Goal: Information Seeking & Learning: Find specific fact

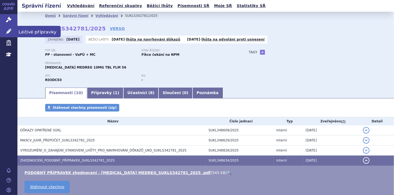
click at [4, 28] on link "Léčivé přípravky" at bounding box center [8, 31] width 17 height 11
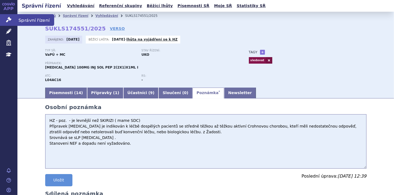
click at [5, 21] on link "Správní řízení" at bounding box center [8, 19] width 17 height 11
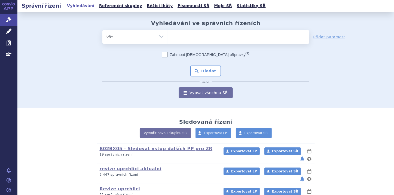
click at [187, 35] on ul at bounding box center [238, 35] width 141 height 11
click at [168, 35] on select at bounding box center [168, 37] width 0 height 14
paste input "RYSTIGGO"
type input "RYSTIGGO"
select select "RYSTIGGO"
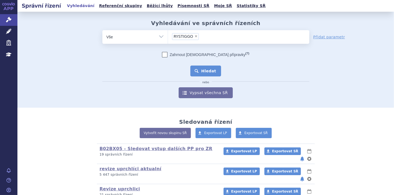
click at [203, 68] on button "Hledat" at bounding box center [206, 71] width 31 height 11
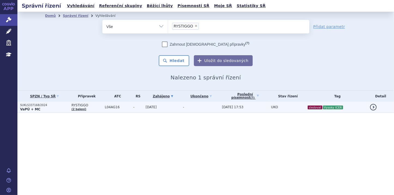
click at [36, 109] on strong "VaPÚ + MC" at bounding box center [30, 110] width 20 height 4
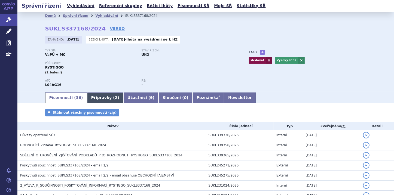
click at [93, 97] on link "Přípravky ( 2 )" at bounding box center [105, 98] width 36 height 11
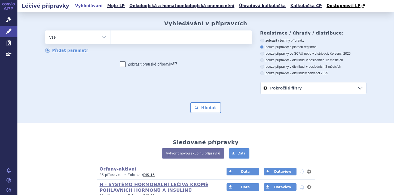
type input "272160"
select select "272160"
click at [207, 105] on button "Hledat" at bounding box center [206, 107] width 31 height 11
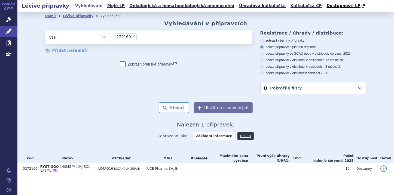
click at [132, 37] on span "×" at bounding box center [133, 36] width 3 height 3
click at [111, 37] on select "272160" at bounding box center [111, 37] width 0 height 14
select select
click at [121, 37] on ul at bounding box center [181, 36] width 141 height 11
click at [111, 37] on select "272160" at bounding box center [111, 37] width 0 height 14
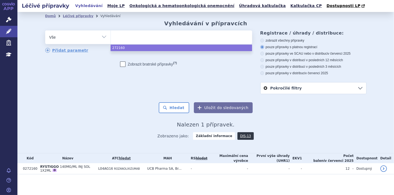
paste input "272848"
type input "272848"
select select "272848"
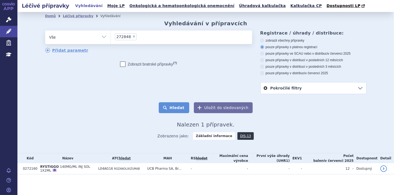
click at [172, 107] on button "Hledat" at bounding box center [174, 107] width 31 height 11
click at [132, 36] on span "×" at bounding box center [133, 36] width 3 height 3
click at [111, 36] on select "272848" at bounding box center [111, 37] width 0 height 14
select select
type input "Zilbrysq"
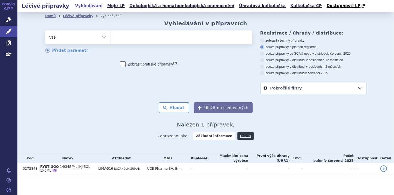
select select "Zilbrysq"
click at [175, 106] on button "Hledat" at bounding box center [174, 107] width 31 height 11
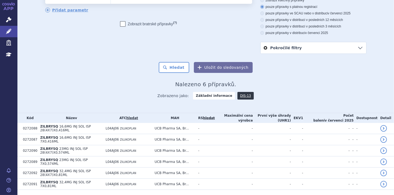
scroll to position [44, 0]
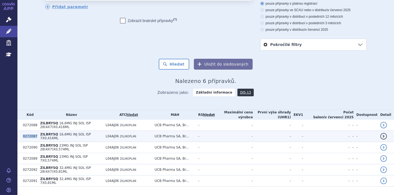
drag, startPoint x: 21, startPoint y: 136, endPoint x: 34, endPoint y: 136, distance: 13.4
click at [34, 136] on td "0272087" at bounding box center [28, 136] width 17 height 11
copy td "0272087"
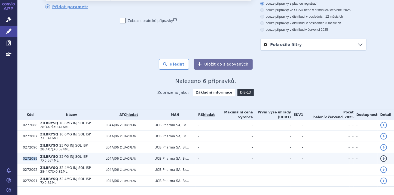
drag, startPoint x: 22, startPoint y: 157, endPoint x: 36, endPoint y: 156, distance: 14.2
click at [36, 156] on tr "0272089 ZILBRYSQ 23MG INJ SOL ISP 7X0,574ML L04AJ06 ZILUKOPLAN UCB Pharma SA, B…" at bounding box center [205, 158] width 377 height 11
copy tr "0272089"
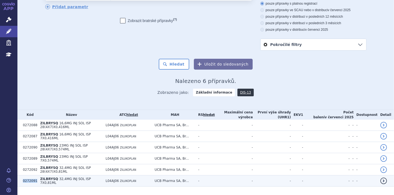
drag, startPoint x: 20, startPoint y: 176, endPoint x: 35, endPoint y: 176, distance: 14.2
click at [35, 176] on td "0272091" at bounding box center [28, 181] width 17 height 11
copy td "0272091"
click at [29, 177] on td "0272091" at bounding box center [28, 181] width 17 height 11
click at [48, 177] on span "ZILBRYSQ" at bounding box center [49, 179] width 18 height 4
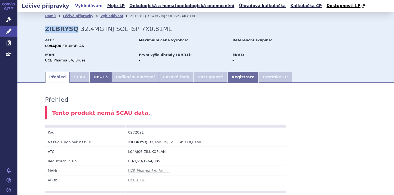
drag, startPoint x: 42, startPoint y: 29, endPoint x: 71, endPoint y: 28, distance: 28.9
click at [71, 28] on div "Domů Léčivé přípravky Vyhledávání ZILBRYSQ 32,4MG INJ SOL ISP 7X0,81ML ZILBRYSQ…" at bounding box center [205, 45] width 343 height 51
copy strong "ZILBRYSQ"
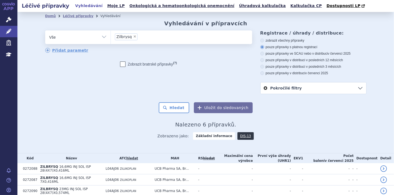
scroll to position [52, 0]
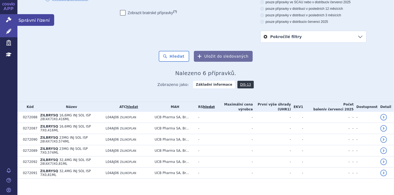
click at [9, 20] on icon at bounding box center [8, 19] width 5 height 5
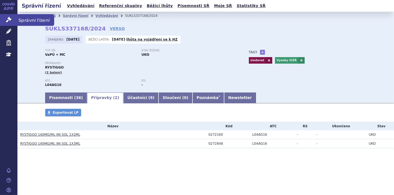
click at [8, 22] on icon at bounding box center [8, 19] width 5 height 5
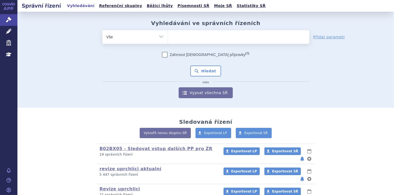
click at [158, 36] on select "Vše Spisová značka Typ SŘ Přípravek/SUKL kód Účastník/Držitel" at bounding box center [134, 36] width 65 height 12
select select "filter-file-number"
click at [102, 30] on select "Vše Spisová značka Typ SŘ Přípravek/SUKL kód Účastník/Držitel" at bounding box center [134, 36] width 65 height 12
click at [172, 37] on input "search" at bounding box center [173, 36] width 3 height 7
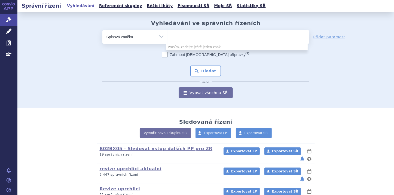
paste input "SUKLS153583/2024"
type input "SUKLS153583/2024"
select select "SUKLS153583/2024"
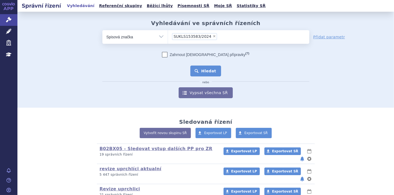
click at [214, 75] on button "Hledat" at bounding box center [206, 71] width 31 height 11
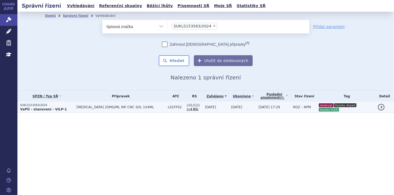
click at [30, 108] on strong "VaPÚ - stanovení - VILP-1" at bounding box center [43, 110] width 47 height 4
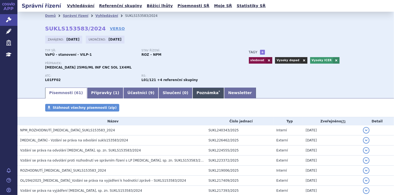
click at [193, 95] on link "Poznámka *" at bounding box center [209, 93] width 32 height 11
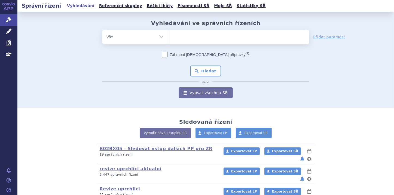
drag, startPoint x: 0, startPoint y: 0, endPoint x: 162, endPoint y: 36, distance: 165.5
click at [162, 36] on select "Vše Spisová značka Typ SŘ Přípravek/SUKL kód Účastník/Držitel" at bounding box center [134, 36] width 65 height 12
select select "filter-file-number"
click at [102, 30] on select "Vše Spisová značka Typ SŘ Přípravek/SUKL kód Účastník/Držitel" at bounding box center [134, 36] width 65 height 12
click at [173, 37] on ul at bounding box center [238, 35] width 141 height 11
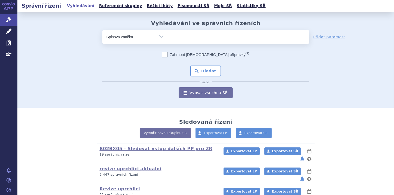
click at [168, 37] on select at bounding box center [168, 37] width 0 height 14
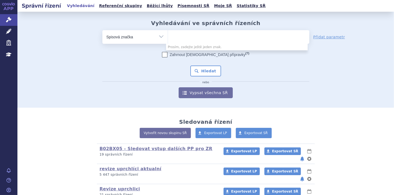
paste input "SUKLS215161/2025"
type input "SUKLS215161/2025"
select select "SUKLS215161/2025"
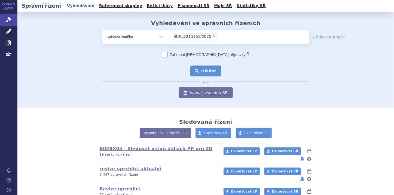
click at [200, 69] on button "Hledat" at bounding box center [206, 71] width 31 height 11
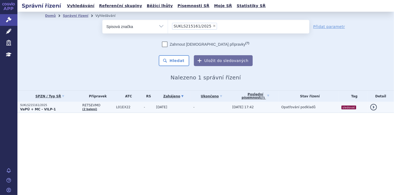
click at [51, 107] on p "VaPÚ + MC - VILP-1" at bounding box center [49, 109] width 59 height 4
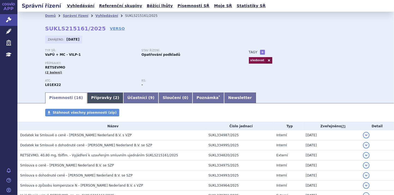
click at [100, 98] on link "Přípravky ( 2 )" at bounding box center [105, 98] width 36 height 11
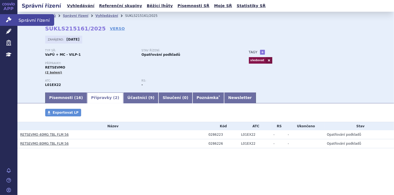
click at [9, 21] on icon at bounding box center [8, 19] width 5 height 5
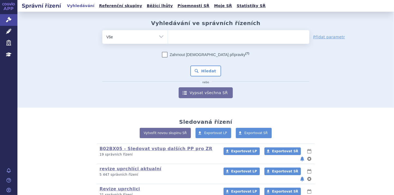
click at [160, 37] on select "Vše Spisová značka Typ SŘ Přípravek/SUKL kód Účastník/Držitel" at bounding box center [134, 36] width 65 height 12
select select "filter-file-number"
click at [102, 30] on select "Vše Spisová značka Typ SŘ Přípravek/SUKL kód Účastník/Držitel" at bounding box center [134, 36] width 65 height 12
click at [172, 37] on input "search" at bounding box center [173, 36] width 3 height 7
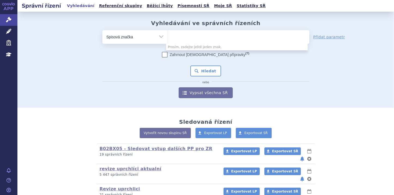
paste input "SUKLS274314/2024"
type input "SUKLS274314/2024"
select select "SUKLS274314/2024"
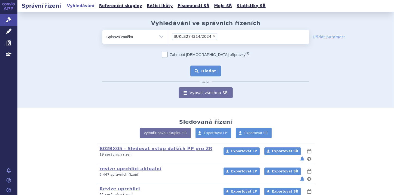
click at [201, 71] on button "Hledat" at bounding box center [206, 71] width 31 height 11
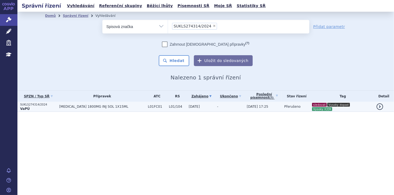
click at [31, 107] on p "VaPÚ" at bounding box center [38, 109] width 36 height 4
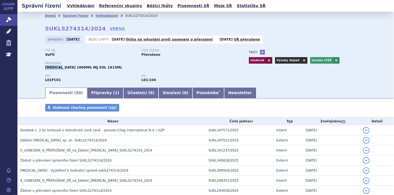
drag, startPoint x: 43, startPoint y: 67, endPoint x: 60, endPoint y: 67, distance: 17.2
click at [60, 67] on div "Domů Správní řízení Vyhledávání SUKLS274314/2024 SUKLS274314/2024 VERSO Zahájen…" at bounding box center [205, 53] width 343 height 67
copy span "DARZALEX"
click at [9, 20] on icon at bounding box center [8, 19] width 5 height 5
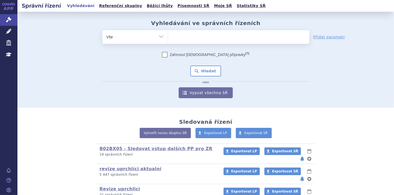
click at [161, 35] on select "Vše Spisová značka Typ SŘ Přípravek/SUKL kód Účastník/Držitel" at bounding box center [134, 36] width 65 height 12
select select "filter-file-number"
click at [102, 30] on select "Vše Spisová značka Typ SŘ Přípravek/SUKL kód Účastník/Držitel" at bounding box center [134, 36] width 65 height 12
click at [181, 36] on ul at bounding box center [238, 35] width 141 height 11
click at [168, 36] on select at bounding box center [168, 37] width 0 height 14
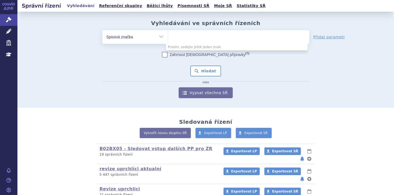
paste input "SUKLS154185/2025"
type input "SUKLS154185/2025"
select select "SUKLS154185/2025"
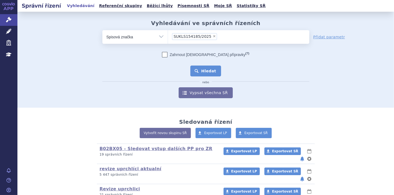
click at [205, 70] on button "Hledat" at bounding box center [206, 71] width 31 height 11
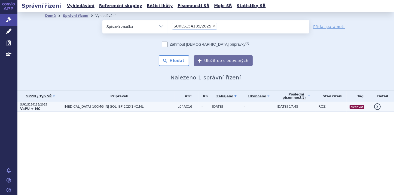
click at [24, 107] on strong "VaPÚ + MC" at bounding box center [30, 109] width 20 height 4
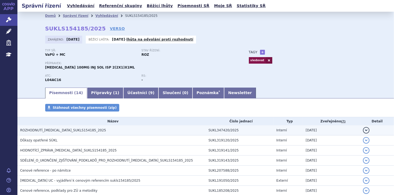
click at [56, 130] on span "ROZHODNUTÍ_TREMFYA_SUKLS154185_2025" at bounding box center [63, 131] width 86 height 4
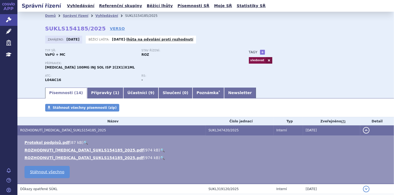
click at [160, 150] on link "🔍" at bounding box center [162, 150] width 5 height 4
click at [365, 131] on button "detail" at bounding box center [366, 130] width 7 height 7
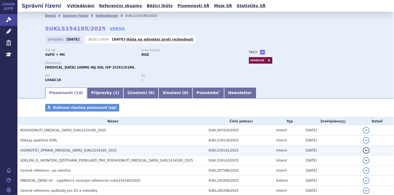
click at [129, 153] on h3 "HODNOTÍCÍ_ZPRÁVA_TREMFYA_SUKLS154185_2025" at bounding box center [113, 150] width 186 height 5
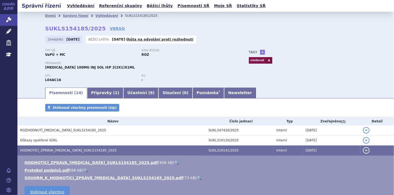
click at [197, 178] on link "🔍" at bounding box center [199, 178] width 5 height 4
click at [174, 162] on link "🔍" at bounding box center [176, 163] width 5 height 4
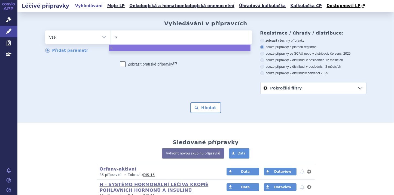
type input "sk"
type input "ski"
type input "skiri"
type input "skiriz"
type input "skirizi"
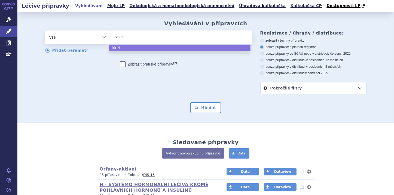
type input "skirizii"
type input "skiriziii"
type input "skirizii"
type input "skirizi"
type input "skiriz"
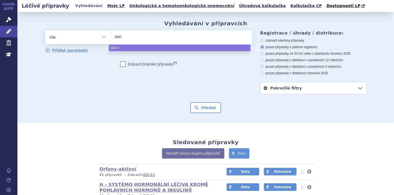
type input "skir"
type input "ski"
type input "sk"
type input "sky"
type input "skyri"
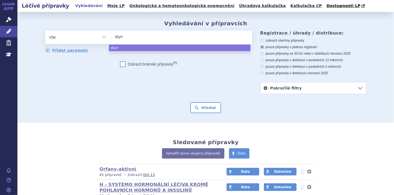
type input "skyriz"
type input "skyrizi"
select select "skyrizi"
click at [198, 109] on button "Hledat" at bounding box center [206, 107] width 31 height 11
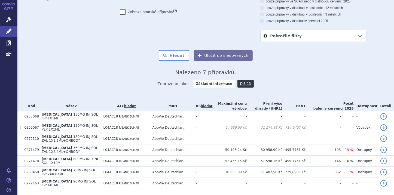
scroll to position [63, 0]
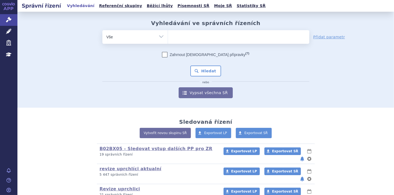
click at [178, 37] on ul at bounding box center [238, 35] width 141 height 11
click at [168, 37] on select at bounding box center [168, 37] width 0 height 14
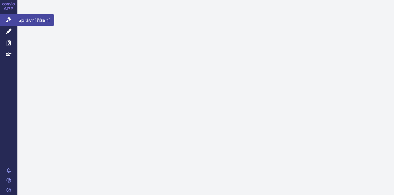
click at [9, 19] on icon at bounding box center [8, 19] width 5 height 5
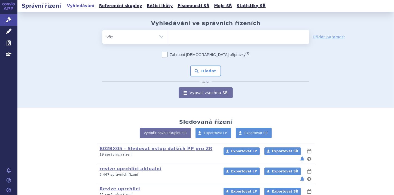
click at [188, 36] on ul at bounding box center [238, 35] width 141 height 11
click at [168, 36] on select at bounding box center [168, 37] width 0 height 14
paste input "SUKLS154185/2025"
type input "SUKLS154185/2025"
select select "SUKLS154185/2025"
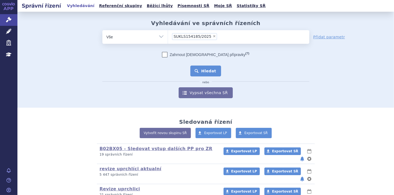
click at [197, 69] on button "Hledat" at bounding box center [206, 71] width 31 height 11
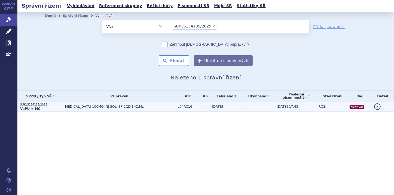
click at [29, 108] on strong "VaPÚ + MC" at bounding box center [30, 109] width 20 height 4
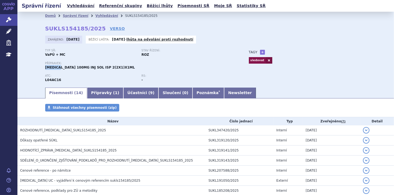
drag, startPoint x: 43, startPoint y: 69, endPoint x: 57, endPoint y: 68, distance: 13.9
click at [57, 68] on div "Domů Správní řízení Vyhledávání SUKLS154185/2025 SUKLS154185/2025 VERSO [GEOGRA…" at bounding box center [205, 53] width 343 height 67
copy span "[MEDICAL_DATA]"
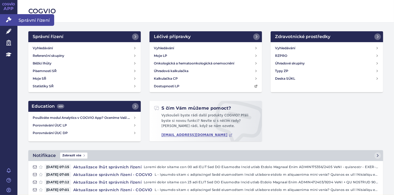
click at [5, 22] on link "Správní řízení" at bounding box center [8, 19] width 17 height 11
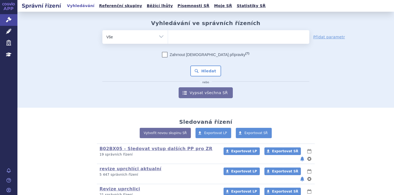
click at [161, 36] on select "Vše Spisová značka Typ SŘ Přípravek/SUKL kód Účastník/Držitel" at bounding box center [134, 36] width 65 height 12
select select "filter-file-number"
click at [102, 30] on select "Vše Spisová značka Typ SŘ Přípravek/SUKL kód Účastník/Držitel" at bounding box center [134, 36] width 65 height 12
click at [174, 38] on ul at bounding box center [238, 35] width 141 height 11
click at [168, 38] on select at bounding box center [168, 37] width 0 height 14
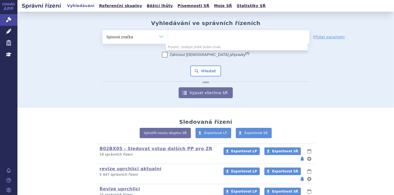
paste input "SUKLS174551/2025"
type input "SUKLS174551/2025"
select select "SUKLS174551/2025"
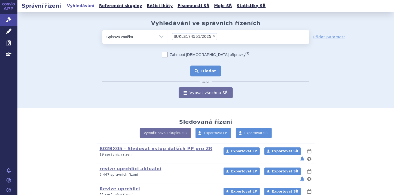
click at [200, 71] on button "Hledat" at bounding box center [206, 71] width 31 height 11
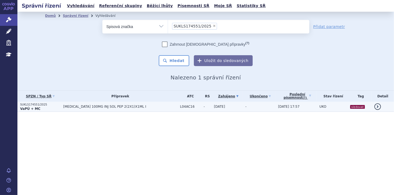
click at [41, 106] on p "SUKLS174551/2025" at bounding box center [40, 105] width 40 height 4
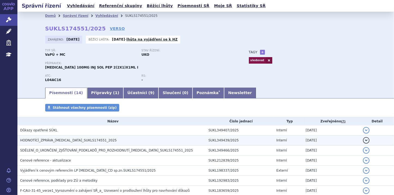
click at [363, 140] on button "detail" at bounding box center [366, 140] width 7 height 7
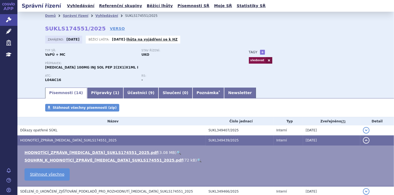
click at [197, 161] on link "🔍" at bounding box center [199, 160] width 5 height 4
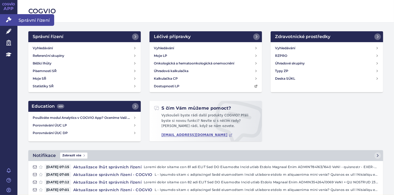
click at [8, 20] on icon at bounding box center [8, 19] width 5 height 5
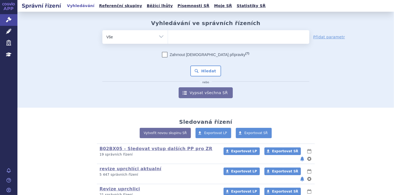
click at [173, 35] on input "search" at bounding box center [173, 36] width 3 height 7
type input "SUKLS154185/2025"
select select "SUKLS154185/2025"
click at [209, 67] on button "Hledat" at bounding box center [206, 71] width 31 height 11
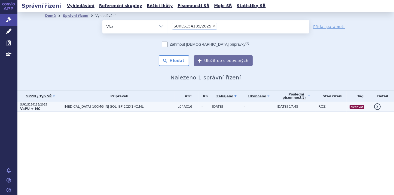
click at [48, 108] on p "VaPÚ + MC" at bounding box center [40, 109] width 41 height 4
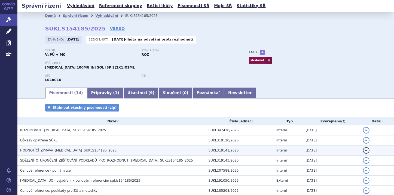
click at [363, 150] on button "detail" at bounding box center [366, 150] width 7 height 7
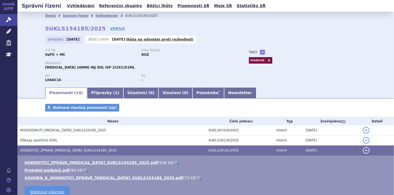
click at [197, 179] on link "🔍" at bounding box center [199, 178] width 5 height 4
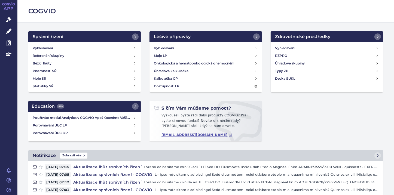
click at [10, 31] on icon at bounding box center [8, 31] width 5 height 5
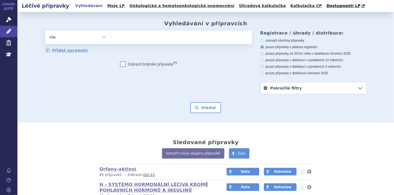
click at [116, 35] on ul at bounding box center [181, 36] width 141 height 11
click at [111, 35] on select at bounding box center [111, 37] width 0 height 14
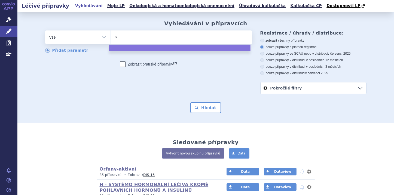
type input "sk"
type input "sky"
type input "skyr"
type input "skyriz"
type input "skyrizi"
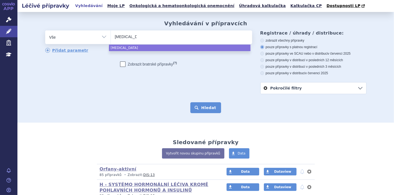
select select "skyrizi"
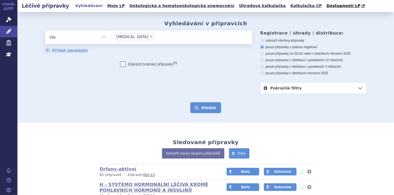
click at [199, 106] on button "Hledat" at bounding box center [206, 107] width 31 height 11
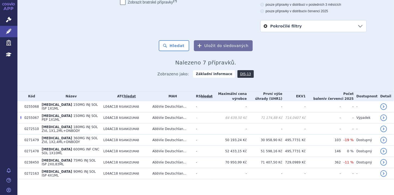
scroll to position [63, 0]
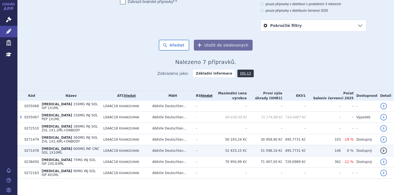
click at [50, 148] on span "[MEDICAL_DATA]" at bounding box center [57, 149] width 31 height 4
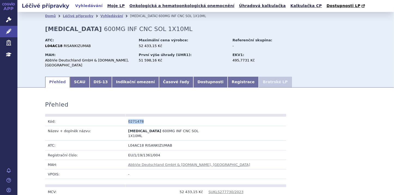
drag, startPoint x: 126, startPoint y: 117, endPoint x: 140, endPoint y: 117, distance: 13.1
click at [140, 117] on td "0271478" at bounding box center [166, 122] width 80 height 10
copy td "0271478"
click at [121, 77] on link "Indikační omezení" at bounding box center [135, 82] width 47 height 11
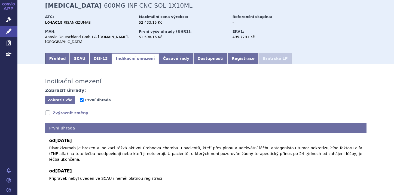
scroll to position [16, 0]
